Goal: Information Seeking & Learning: Compare options

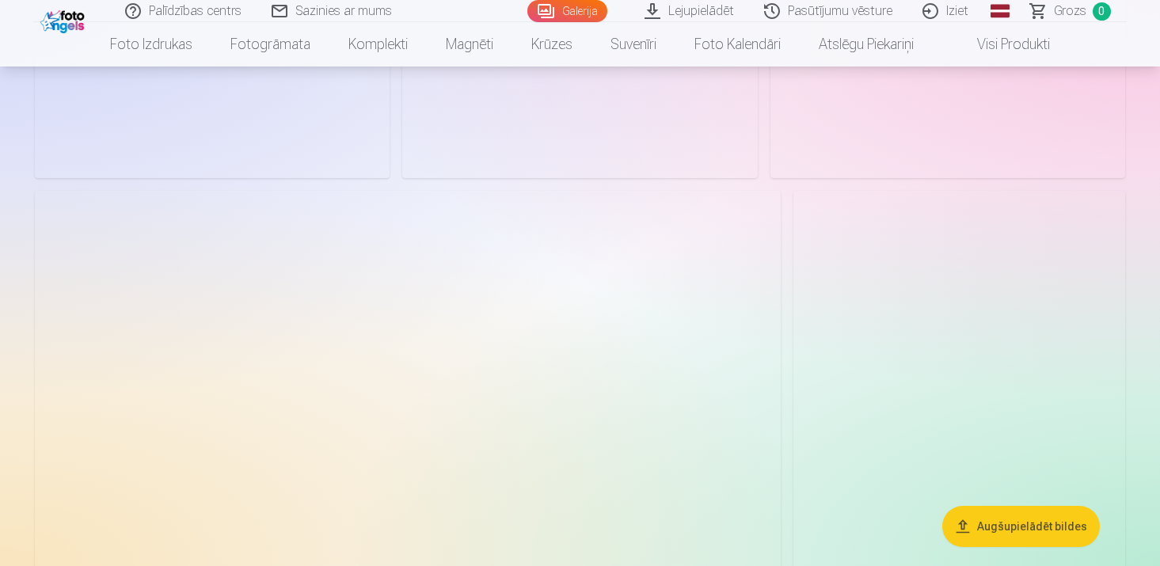
scroll to position [4634, 0]
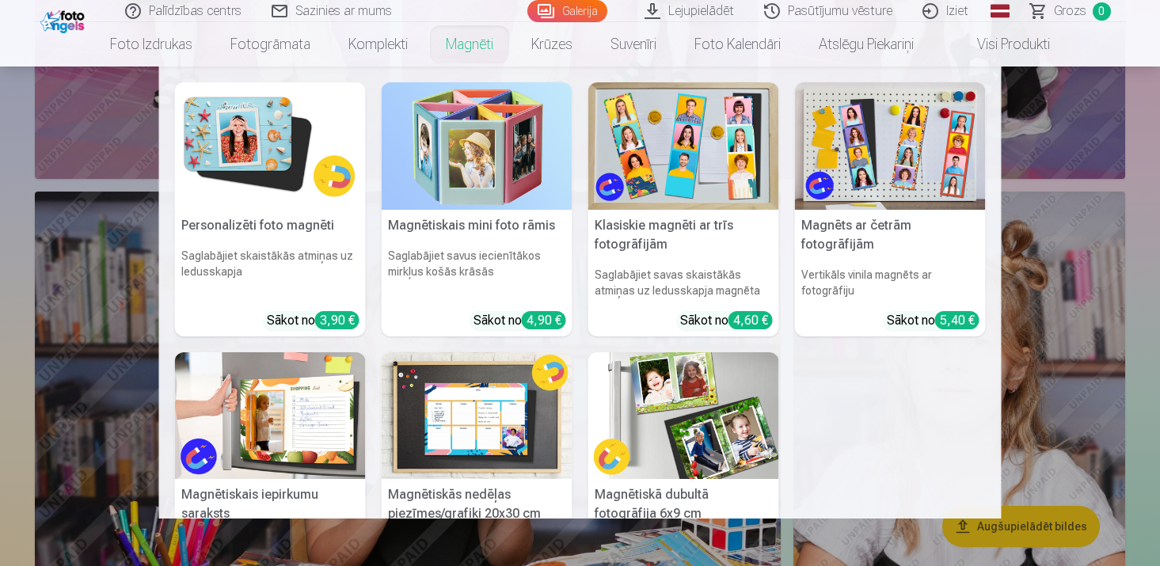
click at [470, 51] on link "Magnēti" at bounding box center [470, 44] width 86 height 44
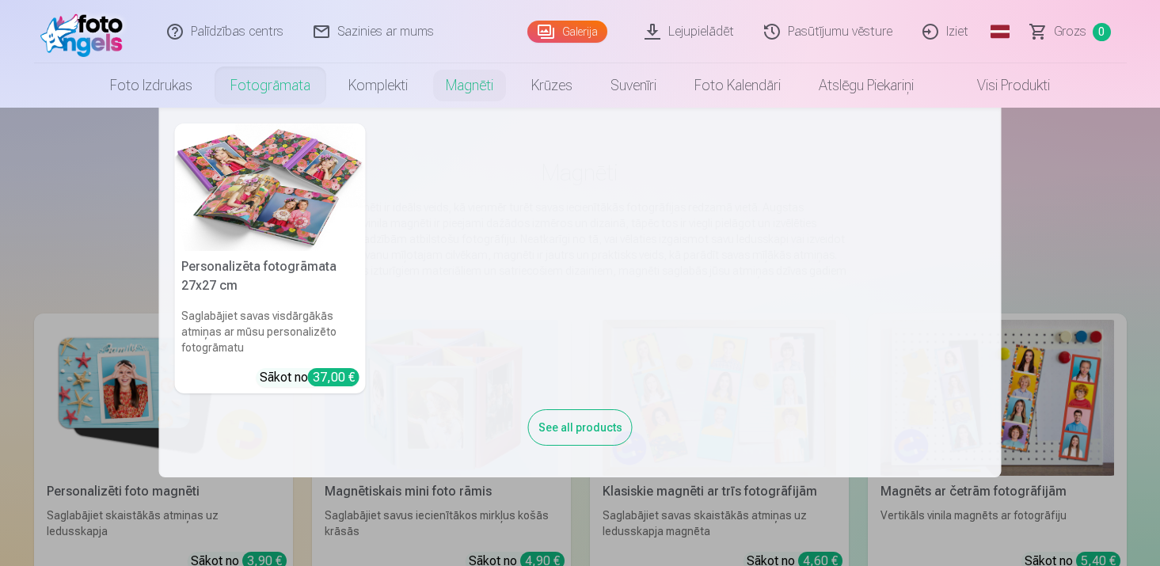
click at [272, 94] on link "Fotogrāmata" at bounding box center [270, 85] width 118 height 44
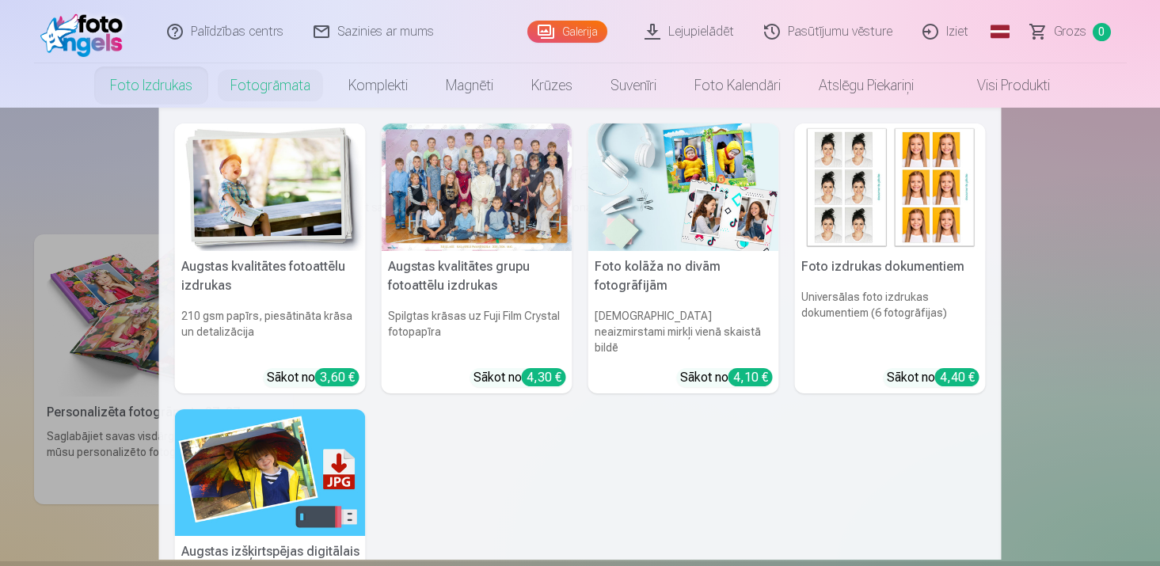
click at [186, 89] on link "Foto izdrukas" at bounding box center [151, 85] width 120 height 44
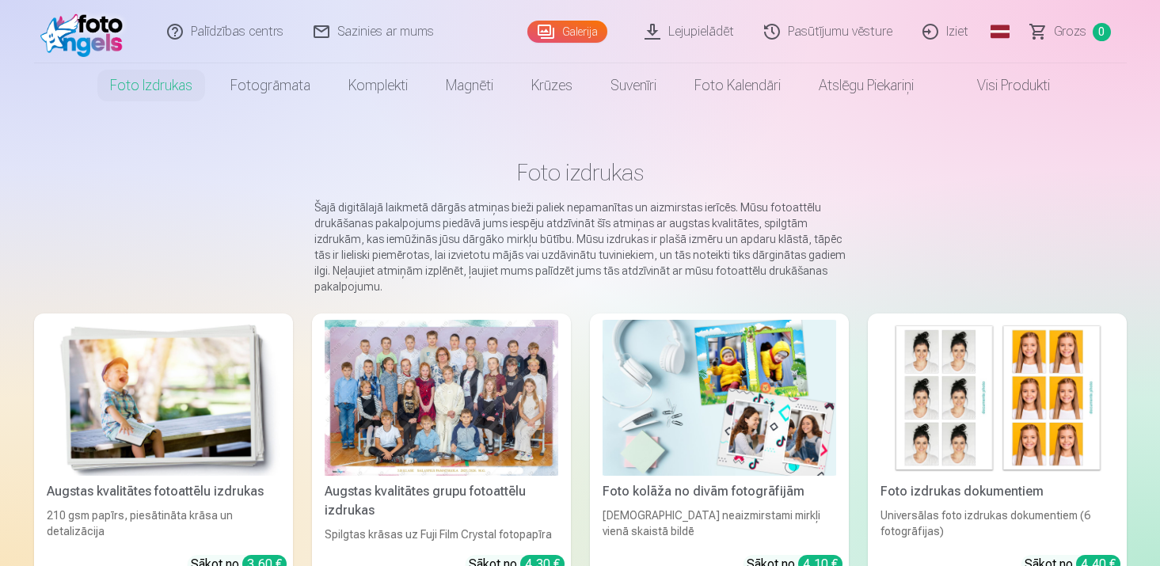
click at [727, 32] on link "Lejupielādēt" at bounding box center [690, 31] width 120 height 63
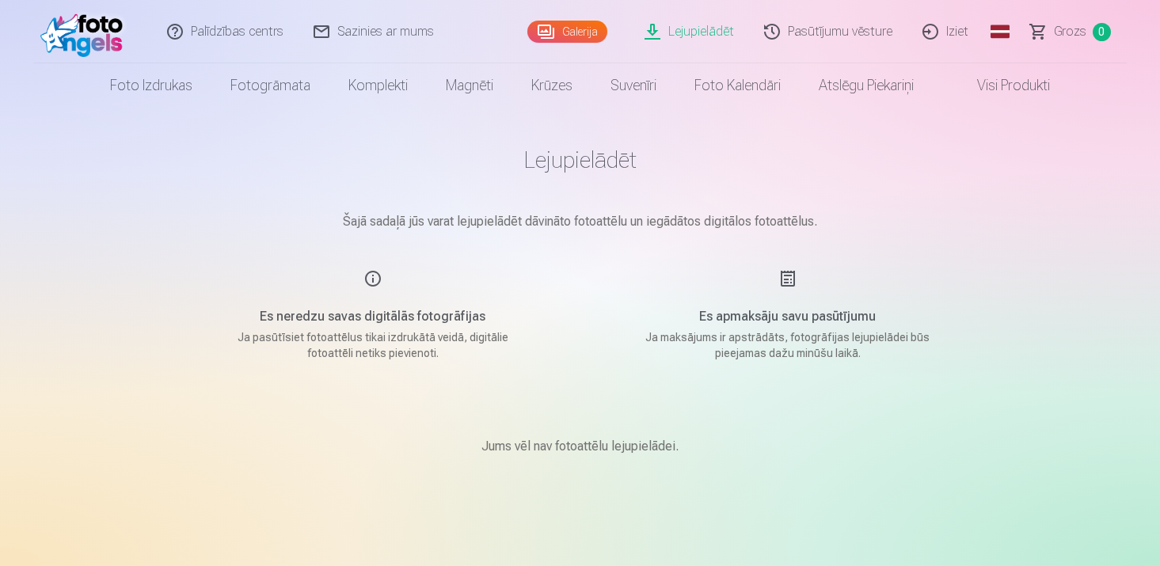
click at [573, 24] on link "Galerija" at bounding box center [567, 32] width 80 height 22
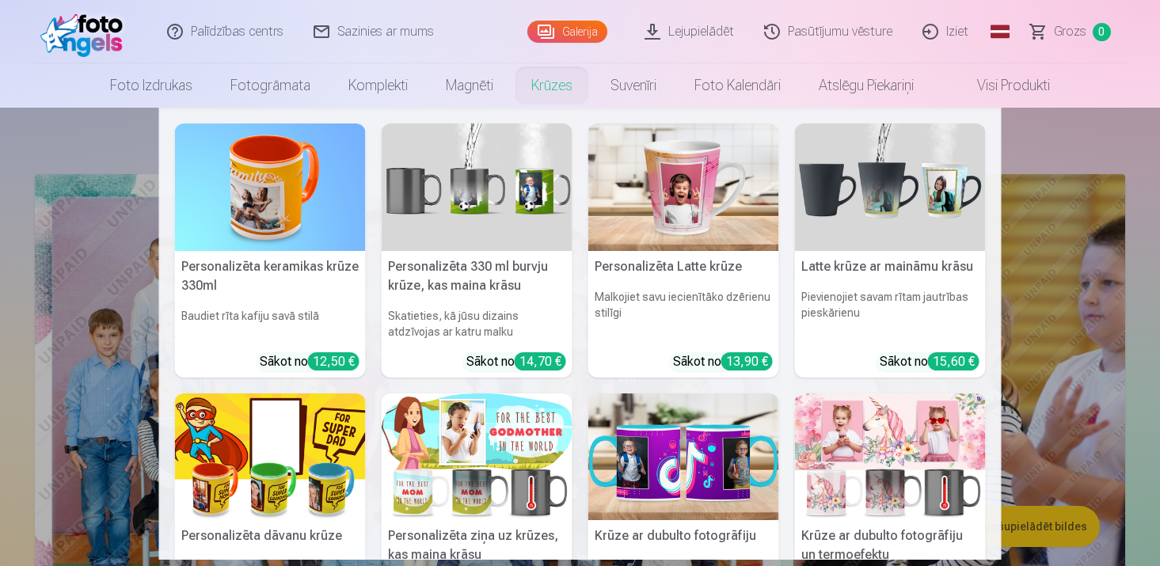
click at [142, 131] on nav "Personalizēta keramikas krūze 330ml Baudiet rīta kafiju savā stilā Sākot no 12,…" at bounding box center [580, 334] width 1160 height 452
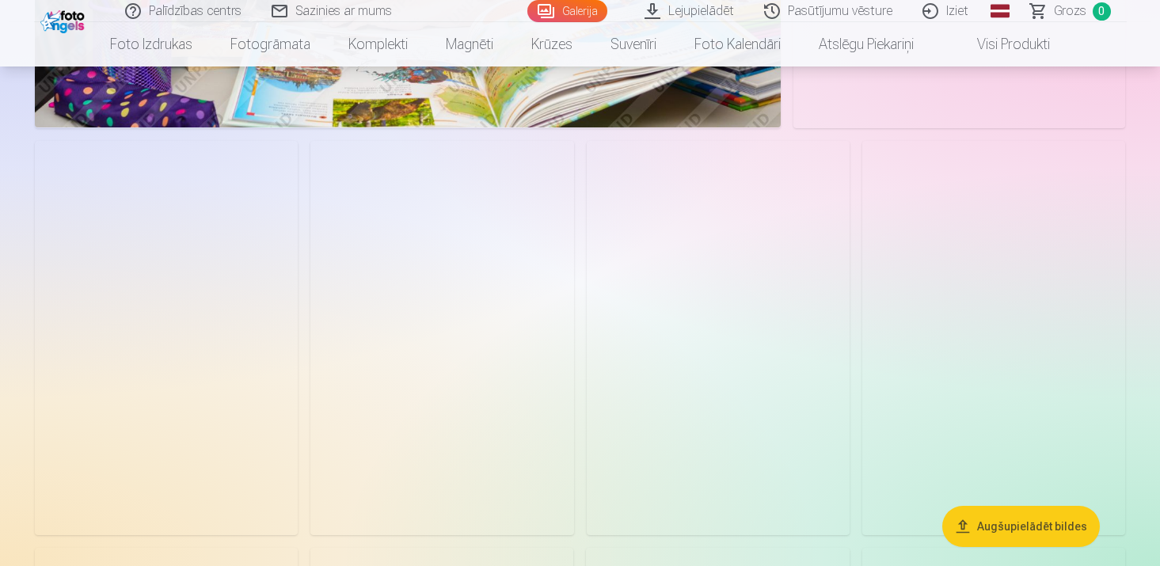
scroll to position [2816, 0]
